Goal: Use online tool/utility: Utilize a website feature to perform a specific function

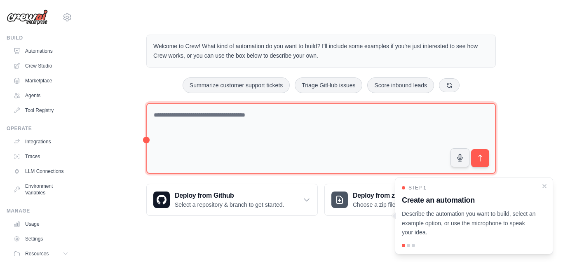
click at [239, 129] on textarea at bounding box center [320, 138] width 349 height 71
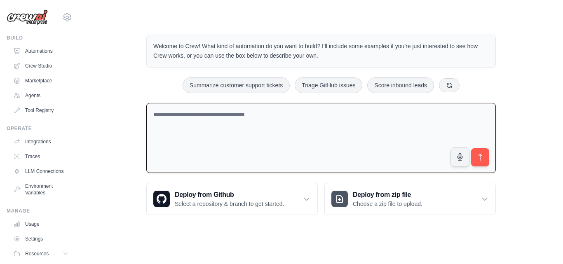
click at [239, 107] on textarea at bounding box center [320, 138] width 349 height 70
click at [236, 113] on textarea at bounding box center [320, 138] width 349 height 70
click at [381, 114] on textarea at bounding box center [320, 138] width 349 height 70
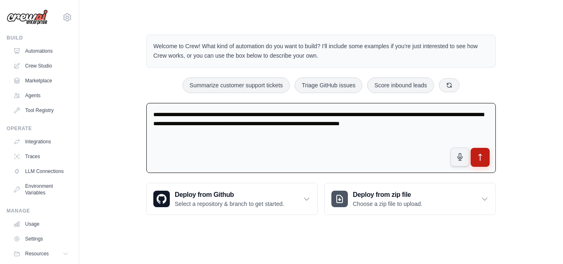
type textarea "**********"
click at [486, 160] on button "submit" at bounding box center [480, 157] width 19 height 19
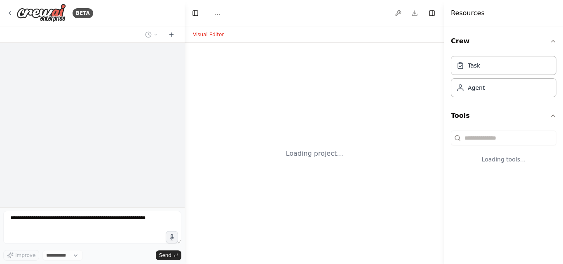
select select "****"
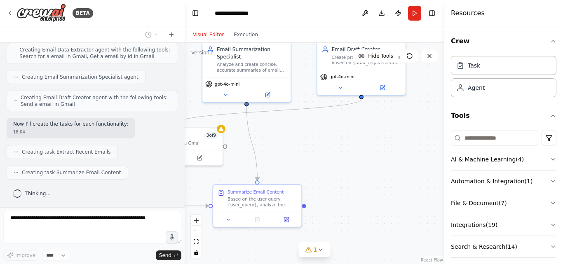
scroll to position [389, 0]
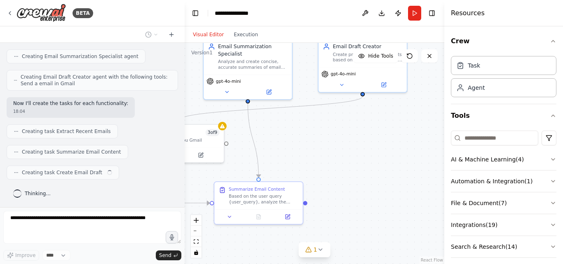
drag, startPoint x: 414, startPoint y: 212, endPoint x: 254, endPoint y: 155, distance: 170.0
click at [254, 155] on div ".deletable-edge-delete-btn { width: 20px; height: 20px; border: 0px solid #ffff…" at bounding box center [315, 153] width 260 height 221
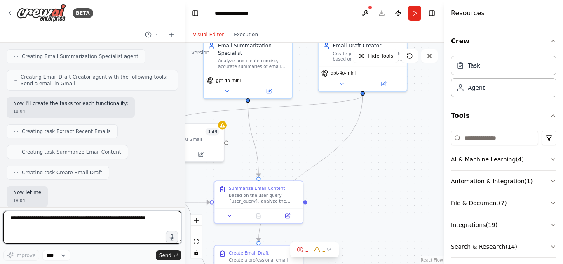
scroll to position [438, 0]
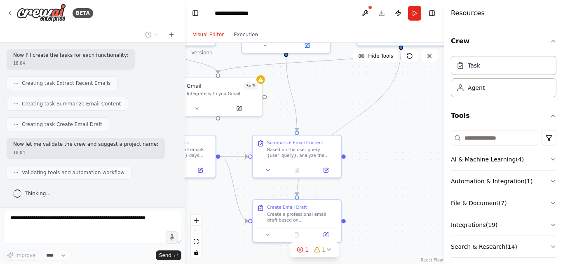
drag, startPoint x: 295, startPoint y: 155, endPoint x: 185, endPoint y: 132, distance: 112.8
click at [324, 111] on div ".deletable-edge-delete-btn { width: 20px; height: 20px; border: 0px solid #ffff…" at bounding box center [315, 153] width 260 height 221
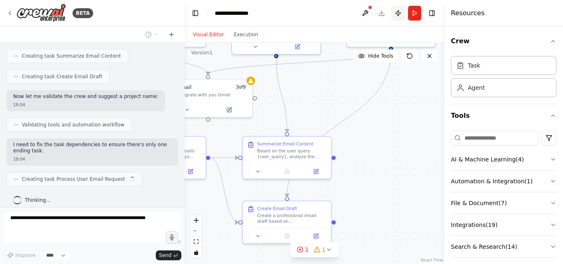
scroll to position [492, 0]
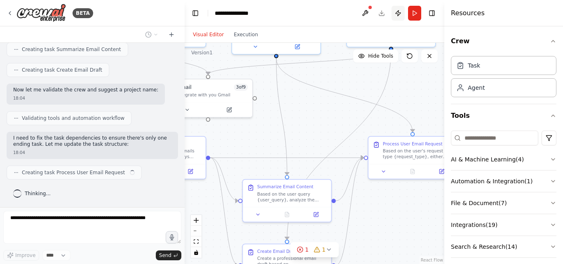
click at [397, 15] on button "Publish" at bounding box center [398, 13] width 13 height 15
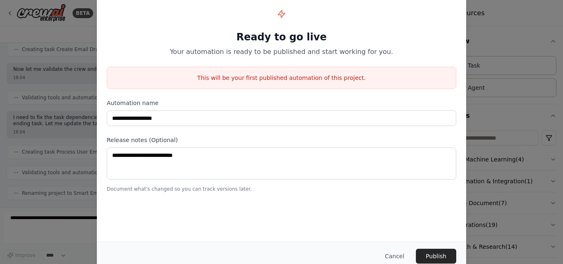
scroll to position [533, 0]
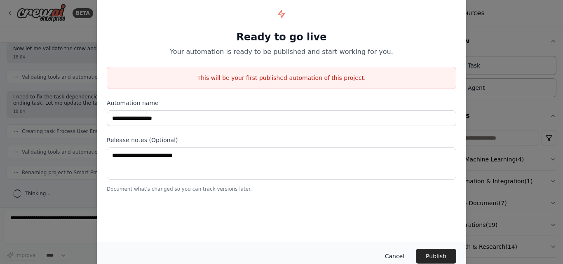
click at [400, 251] on button "Cancel" at bounding box center [394, 256] width 33 height 15
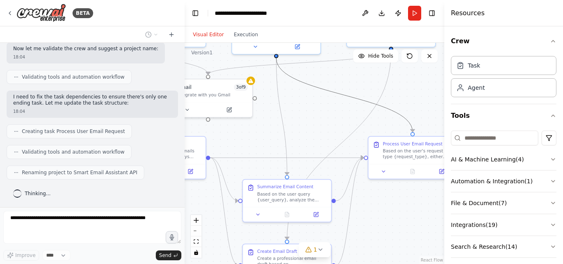
drag, startPoint x: 332, startPoint y: 93, endPoint x: 328, endPoint y: 66, distance: 27.5
click at [328, 66] on div ".deletable-edge-delete-btn { width: 20px; height: 20px; border: 0px solid #ffff…" at bounding box center [315, 153] width 260 height 221
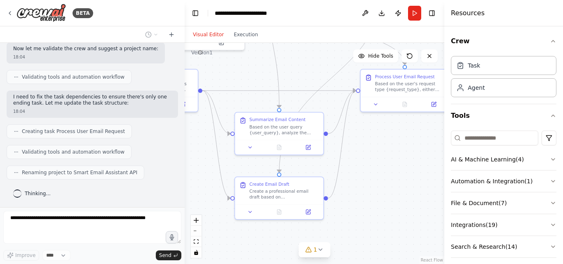
drag, startPoint x: 312, startPoint y: 131, endPoint x: 304, endPoint y: 64, distance: 67.6
click at [304, 64] on div ".deletable-edge-delete-btn { width: 20px; height: 20px; border: 0px solid #ffff…" at bounding box center [315, 153] width 260 height 221
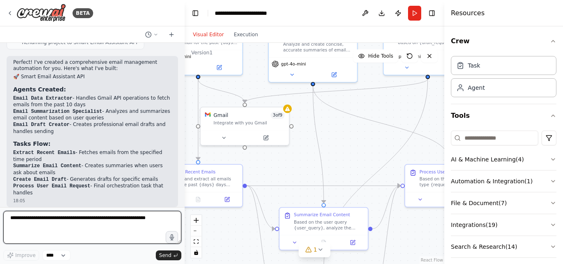
drag, startPoint x: 398, startPoint y: 184, endPoint x: 442, endPoint y: 279, distance: 105.1
click at [442, 264] on html "BETA need to extract past 10 days and current emails , if i ask my chat bot abo…" at bounding box center [281, 132] width 563 height 264
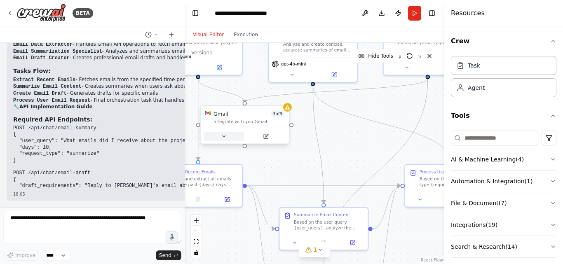
click at [228, 136] on button at bounding box center [224, 136] width 40 height 9
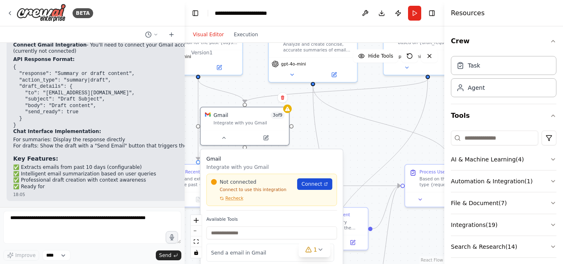
scroll to position [899, 0]
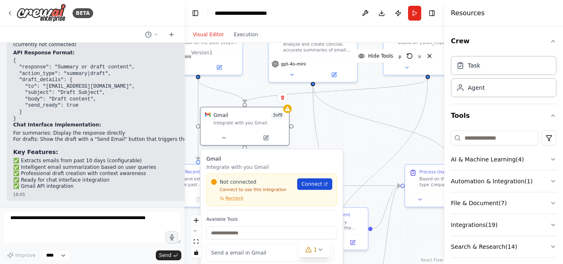
click at [322, 187] on span "Connect" at bounding box center [311, 184] width 21 height 7
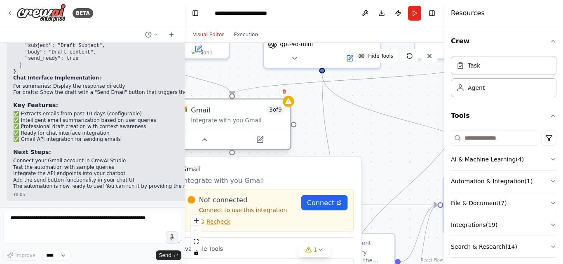
scroll to position [954, 0]
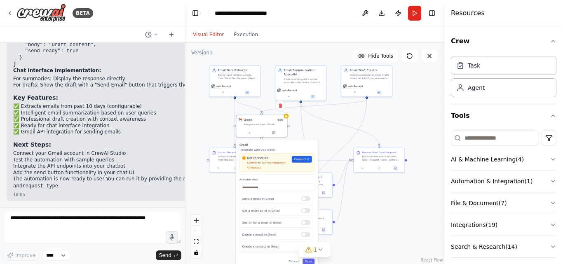
click at [313, 125] on div ".deletable-edge-delete-btn { width: 20px; height: 20px; border: 0px solid #ffff…" at bounding box center [315, 153] width 260 height 221
click at [418, 106] on div ".deletable-edge-delete-btn { width: 20px; height: 20px; border: 0px solid #ffff…" at bounding box center [315, 153] width 260 height 221
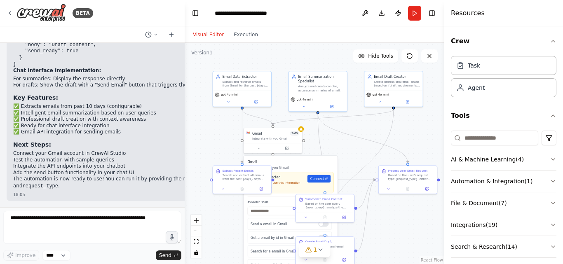
drag, startPoint x: 298, startPoint y: 110, endPoint x: 330, endPoint y: 122, distance: 34.2
click at [330, 122] on div ".deletable-edge-delete-btn { width: 20px; height: 20px; border: 0px solid #ffff…" at bounding box center [315, 153] width 260 height 221
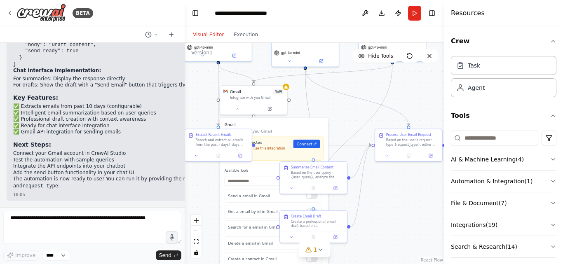
drag, startPoint x: 329, startPoint y: 130, endPoint x: 318, endPoint y: 92, distance: 39.9
click at [318, 92] on div ".deletable-edge-delete-btn { width: 20px; height: 20px; border: 0px solid #ffff…" at bounding box center [315, 153] width 260 height 221
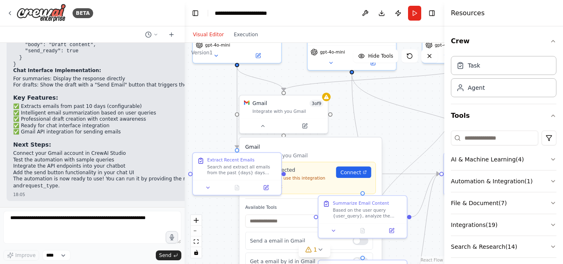
drag, startPoint x: 331, startPoint y: 106, endPoint x: 381, endPoint y: 121, distance: 52.0
click at [381, 121] on div ".deletable-edge-delete-btn { width: 20px; height: 20px; border: 0px solid #ffff…" at bounding box center [315, 153] width 260 height 221
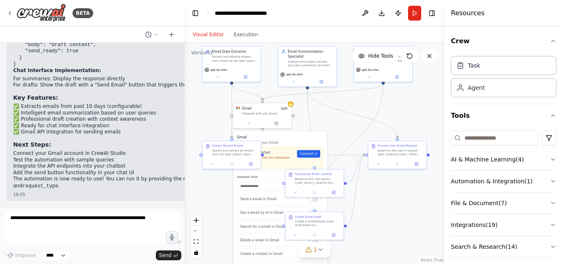
drag, startPoint x: 382, startPoint y: 120, endPoint x: 328, endPoint y: 119, distance: 54.4
click at [328, 119] on div ".deletable-edge-delete-btn { width: 20px; height: 20px; border: 0px solid #ffff…" at bounding box center [315, 153] width 260 height 221
click at [399, 209] on div ".deletable-edge-delete-btn { width: 20px; height: 20px; border: 0px solid #ffff…" at bounding box center [315, 153] width 260 height 221
click at [223, 152] on div "Search and extract all emails from the past {days} days (default 10 days) from …" at bounding box center [235, 151] width 46 height 7
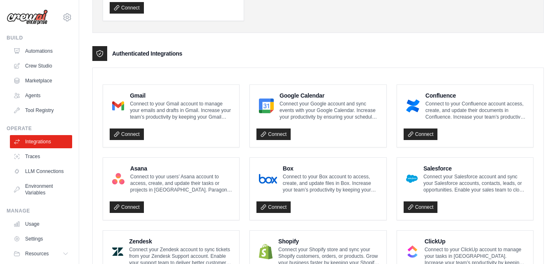
scroll to position [165, 0]
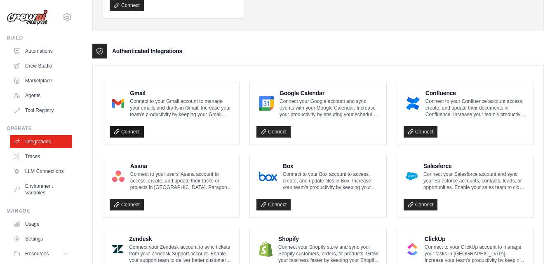
click at [134, 129] on link "Connect" at bounding box center [127, 132] width 34 height 12
